Goal: Navigation & Orientation: Find specific page/section

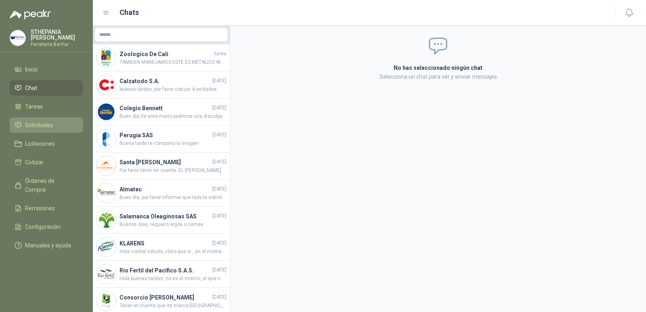
click at [60, 122] on li "Solicitudes" at bounding box center [47, 125] width 64 height 9
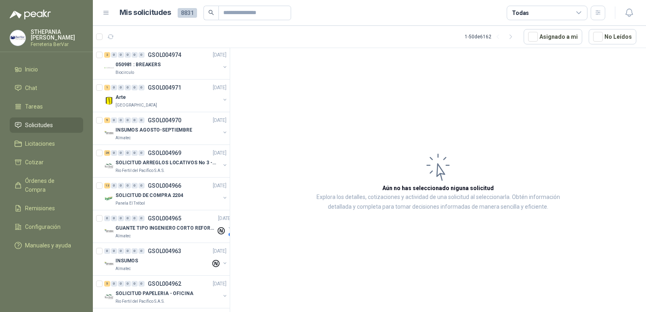
scroll to position [1387, 0]
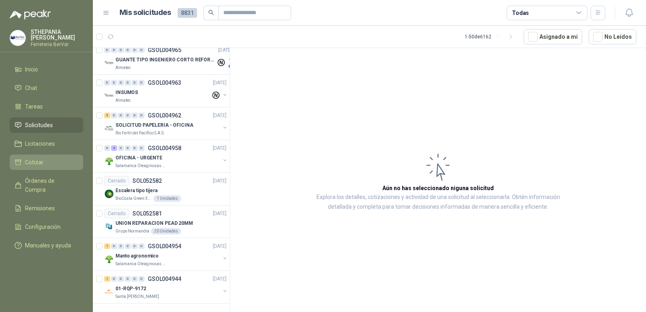
click at [61, 156] on link "Cotizar" at bounding box center [47, 162] width 74 height 15
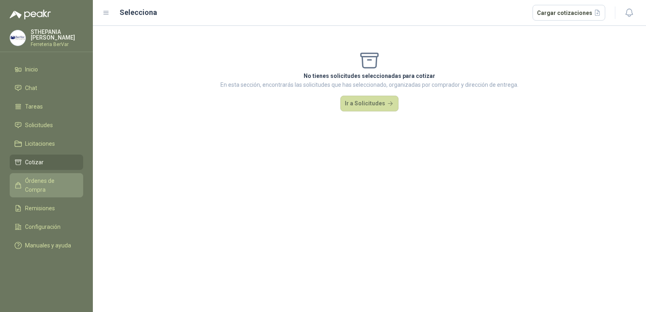
click at [66, 179] on span "Órdenes de Compra" at bounding box center [50, 186] width 50 height 18
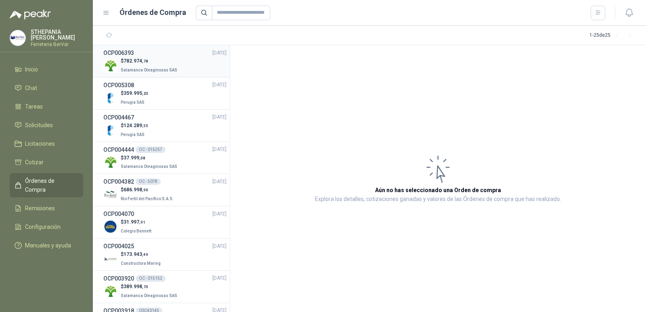
click at [157, 74] on li "OCP006393 [DATE] $ 782.974 ,78 Salamanca Oleaginosas SAS" at bounding box center [161, 61] width 137 height 32
click at [178, 67] on div "$ 782.974 ,78 Salamanca Oleaginosas SAS" at bounding box center [164, 65] width 123 height 17
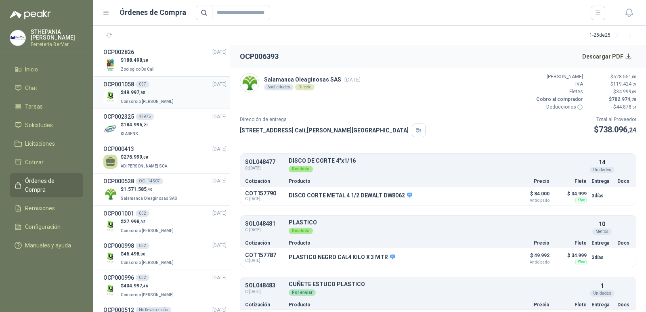
scroll to position [550, 0]
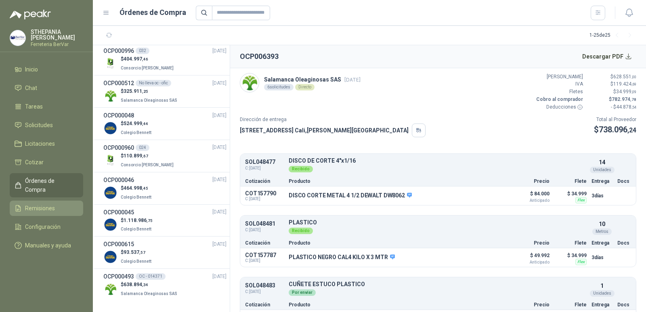
click at [73, 201] on link "Remisiones" at bounding box center [47, 208] width 74 height 15
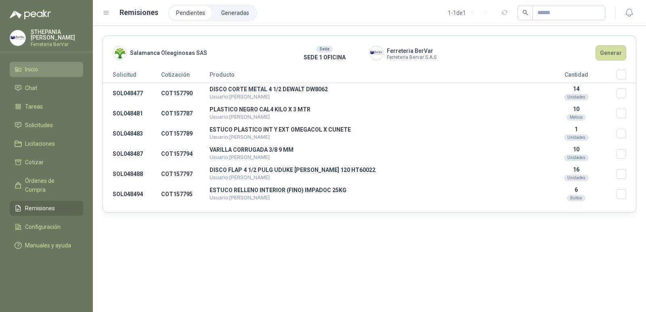
click at [64, 66] on li "Inicio" at bounding box center [47, 69] width 64 height 9
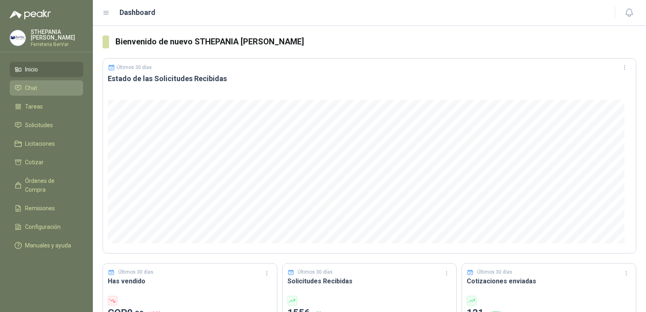
click at [60, 88] on li "Chat" at bounding box center [47, 88] width 64 height 9
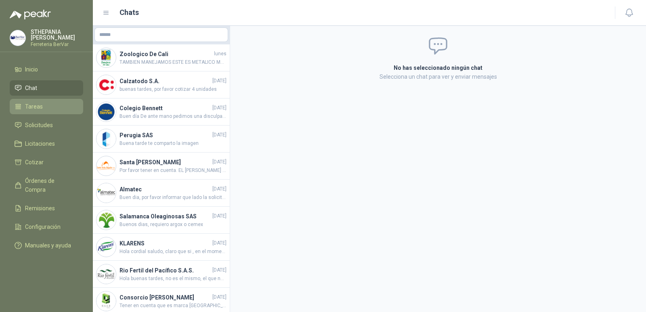
click at [63, 105] on li "Tareas" at bounding box center [47, 106] width 64 height 9
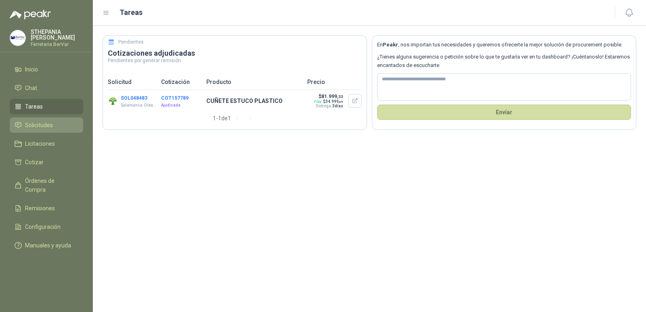
click at [37, 128] on span "Solicitudes" at bounding box center [39, 125] width 28 height 9
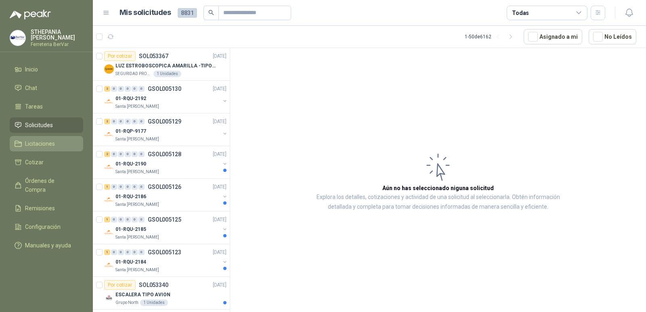
click at [36, 145] on span "Licitaciones" at bounding box center [40, 143] width 30 height 9
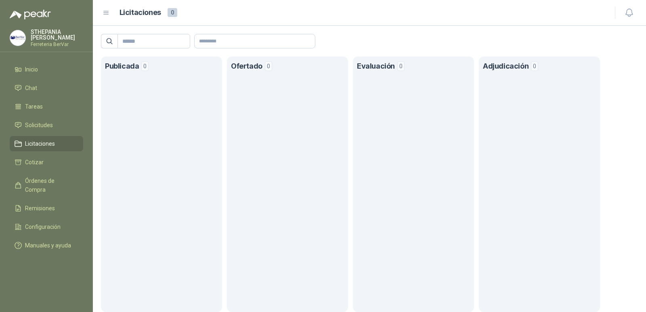
click at [144, 64] on span "0" at bounding box center [144, 66] width 7 height 10
click at [297, 61] on header "Ofertado 0" at bounding box center [287, 67] width 113 height 20
click at [386, 74] on header "Evaluación 0" at bounding box center [413, 67] width 113 height 20
click at [57, 161] on li "Cotizar" at bounding box center [47, 162] width 64 height 9
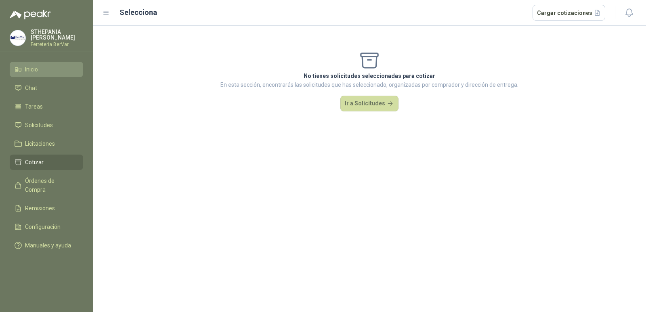
click at [56, 74] on link "Inicio" at bounding box center [47, 69] width 74 height 15
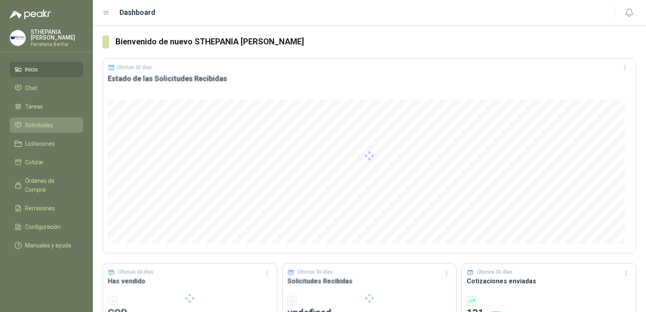
click at [51, 129] on span "Solicitudes" at bounding box center [39, 125] width 28 height 9
